Goal: Task Accomplishment & Management: Use online tool/utility

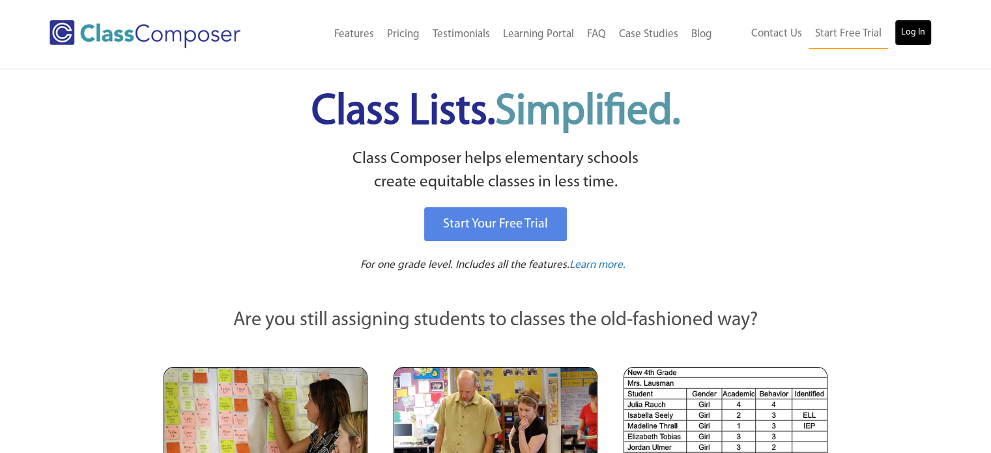
click at [930, 35] on link "Log In" at bounding box center [912, 33] width 37 height 26
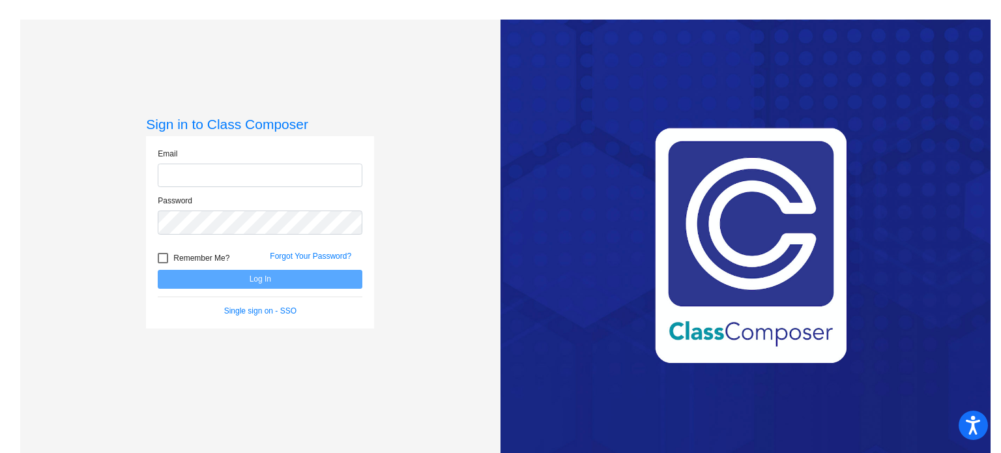
type input "[EMAIL_ADDRESS][DOMAIN_NAME]"
click at [277, 282] on button "Log In" at bounding box center [260, 279] width 205 height 19
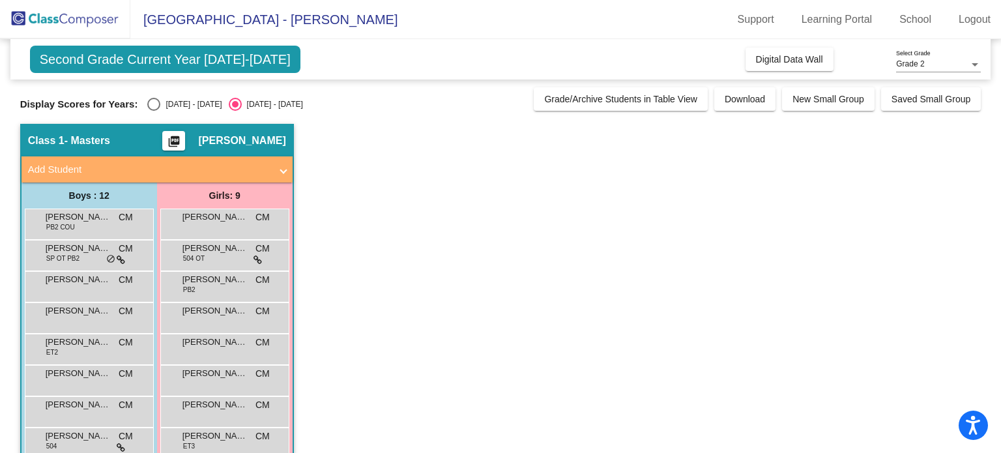
click at [155, 102] on div "Select an option" at bounding box center [153, 104] width 13 height 13
click at [154, 111] on input "2024 - 2025" at bounding box center [153, 111] width 1 height 1
radio input "true"
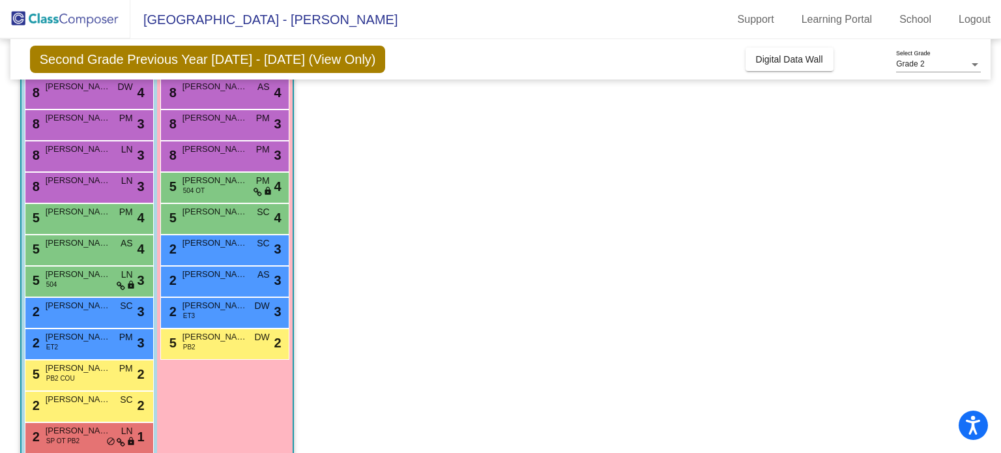
scroll to position [151, 0]
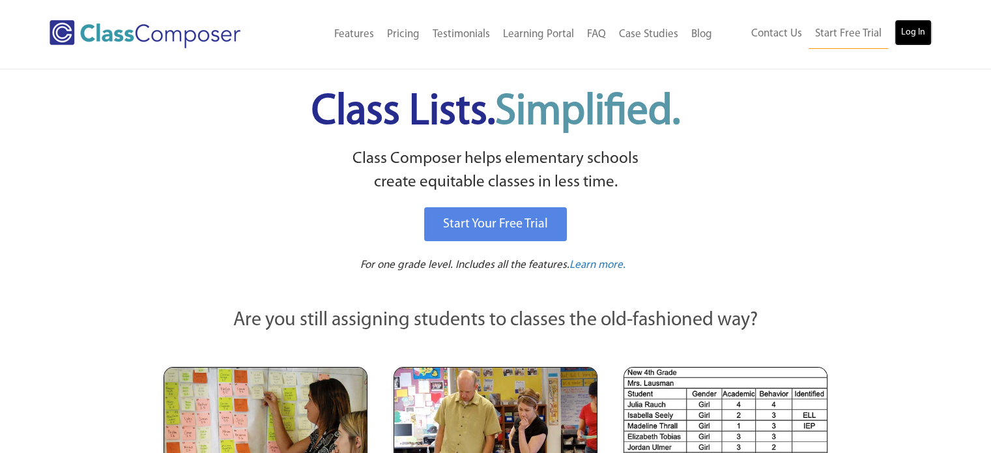
click at [922, 35] on link "Log In" at bounding box center [912, 33] width 37 height 26
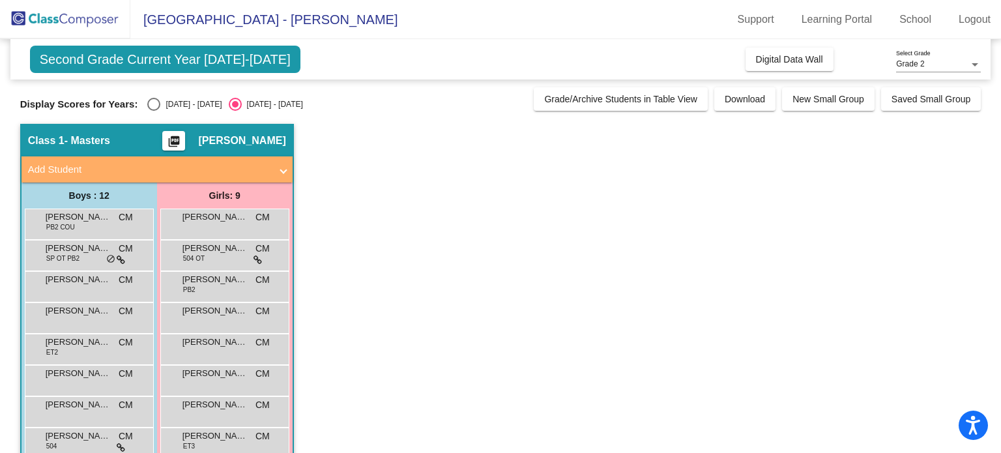
click at [156, 104] on div "Select an option" at bounding box center [153, 104] width 13 height 13
click at [154, 111] on input "[DATE] - [DATE]" at bounding box center [153, 111] width 1 height 1
radio input "true"
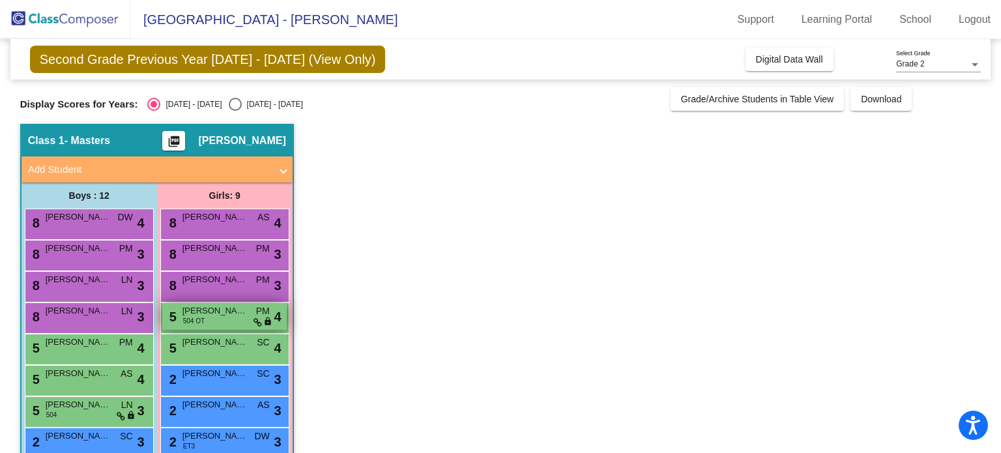
click at [242, 318] on div "5 Harper McGowan 504 OT PM lock do_not_disturb_alt 4" at bounding box center [224, 316] width 124 height 27
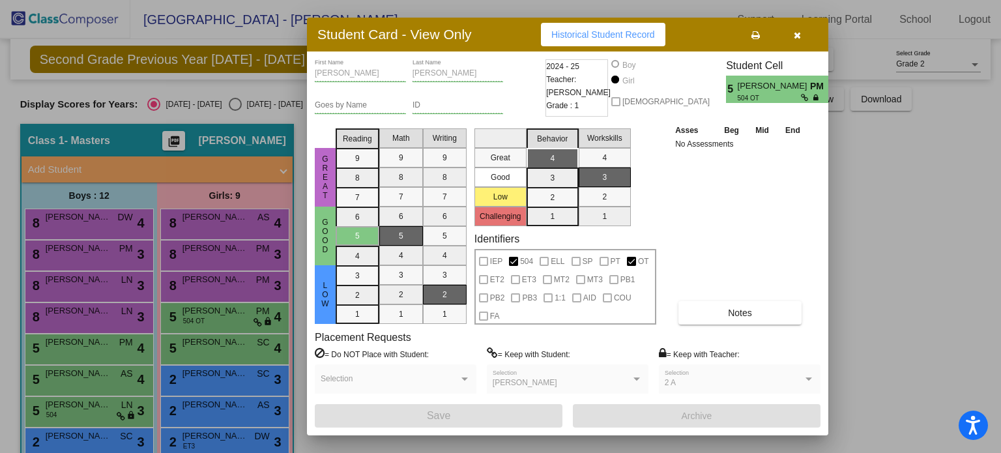
click at [795, 39] on icon "button" at bounding box center [796, 35] width 7 height 9
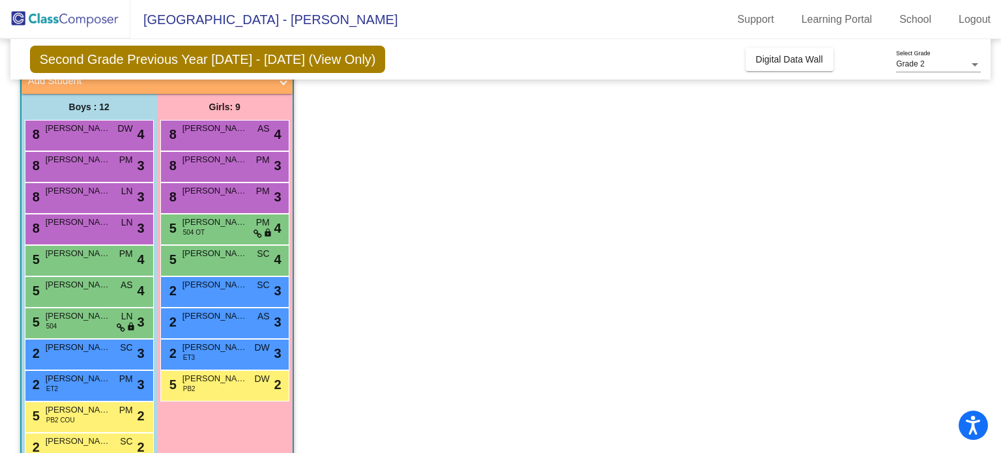
scroll to position [98, 0]
